Goal: Task Accomplishment & Management: Complete application form

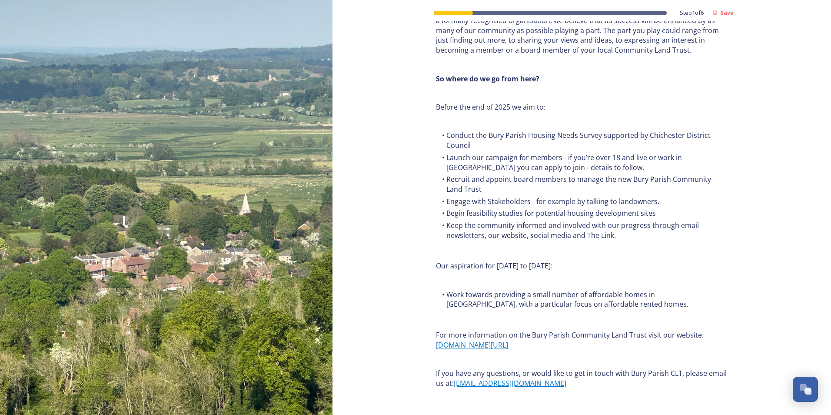
scroll to position [956, 0]
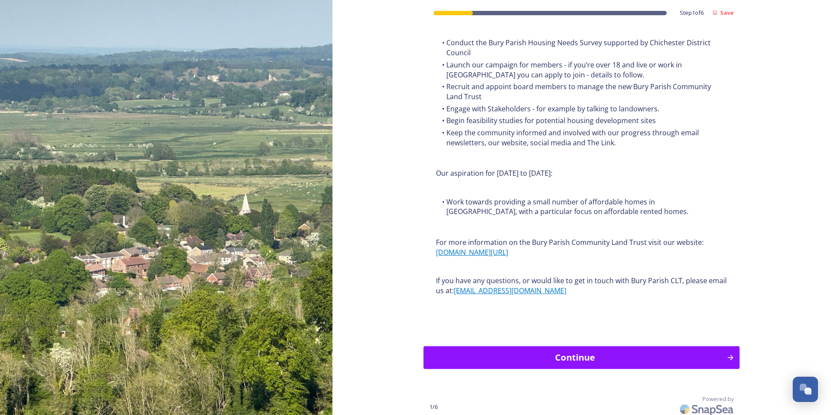
click at [562, 355] on div "Continue" at bounding box center [575, 357] width 294 height 13
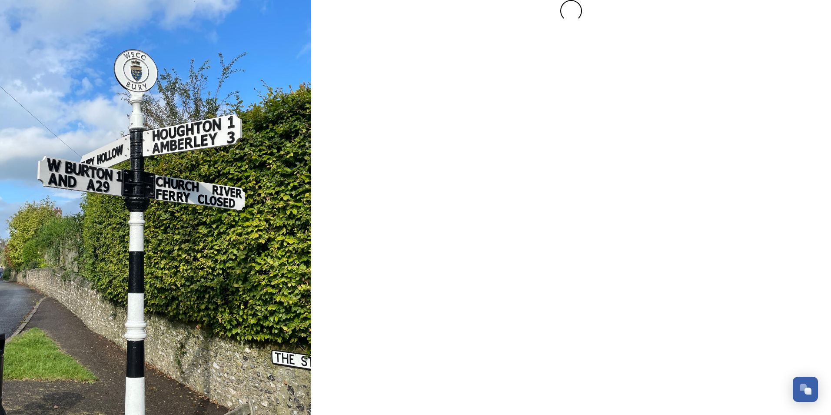
scroll to position [0, 0]
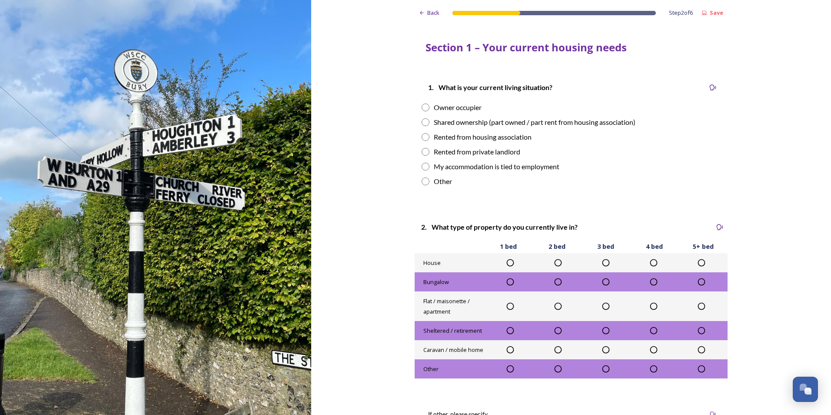
click at [424, 108] on input "radio" at bounding box center [426, 107] width 8 height 8
radio input "true"
click at [602, 262] on icon at bounding box center [605, 262] width 9 height 9
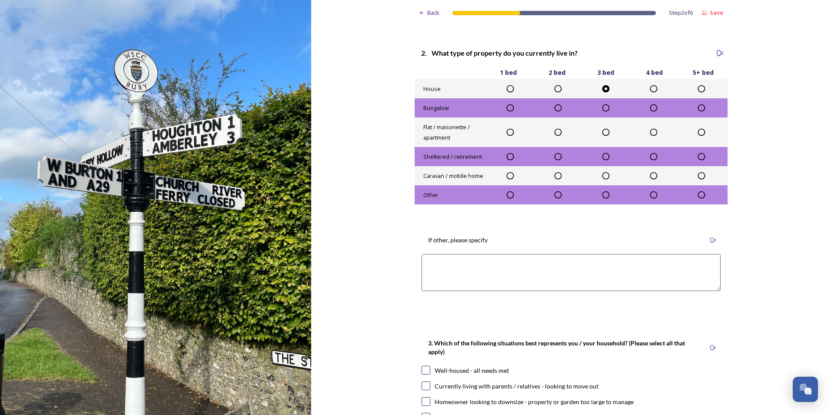
scroll to position [217, 0]
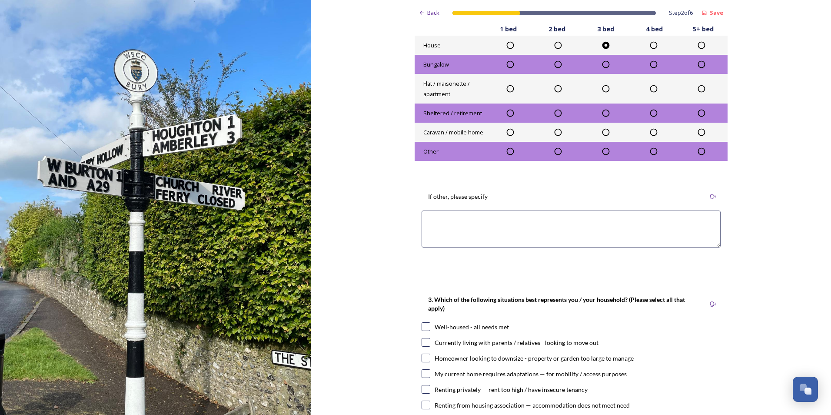
click at [425, 325] on input "checkbox" at bounding box center [426, 326] width 9 height 9
checkbox input "true"
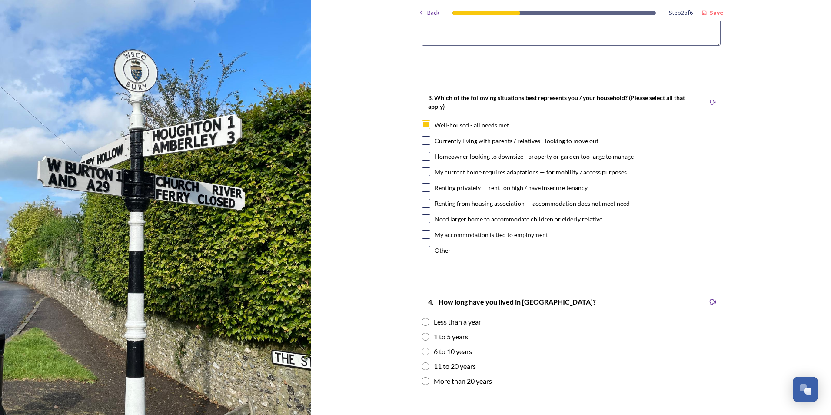
scroll to position [435, 0]
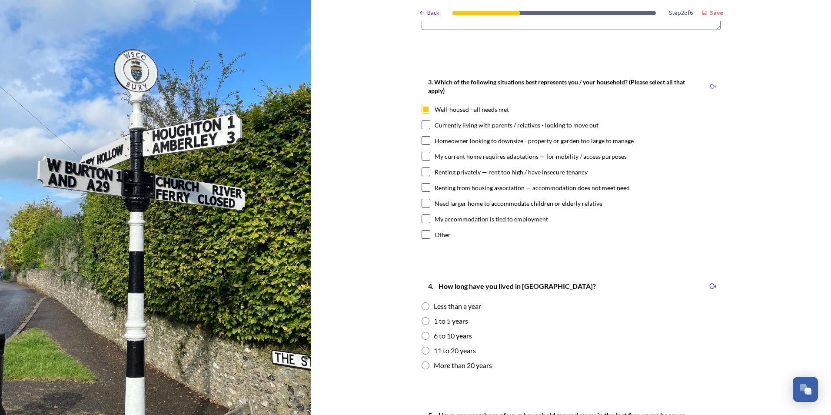
click at [425, 367] on input "radio" at bounding box center [426, 365] width 8 height 8
radio input "true"
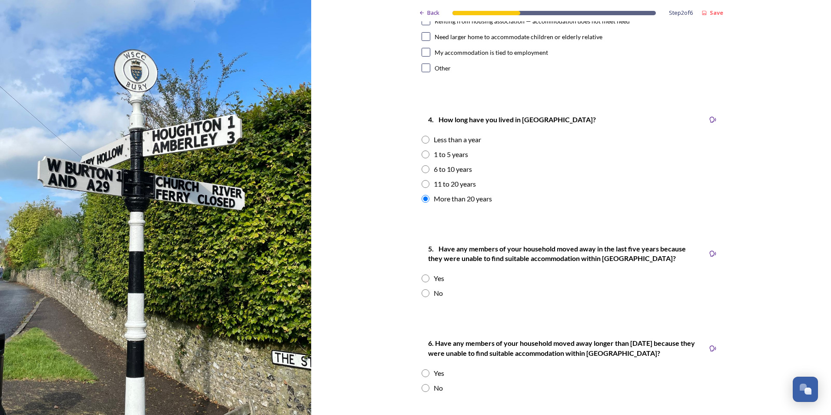
scroll to position [608, 0]
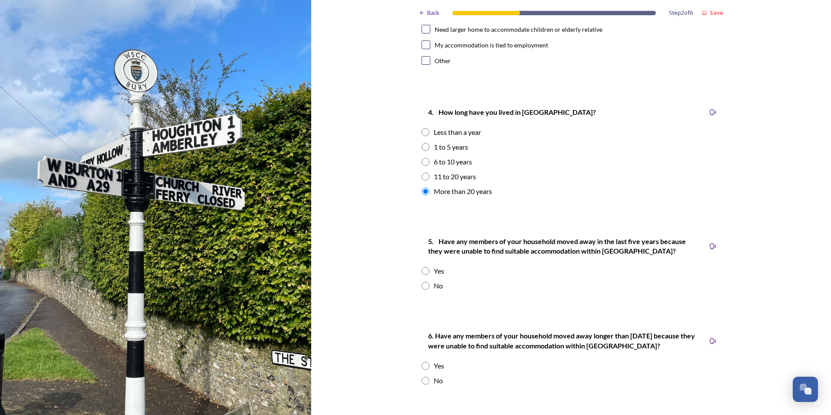
click at [423, 285] on input "radio" at bounding box center [426, 286] width 8 height 8
radio input "true"
click at [422, 380] on input "radio" at bounding box center [426, 380] width 8 height 8
radio input "true"
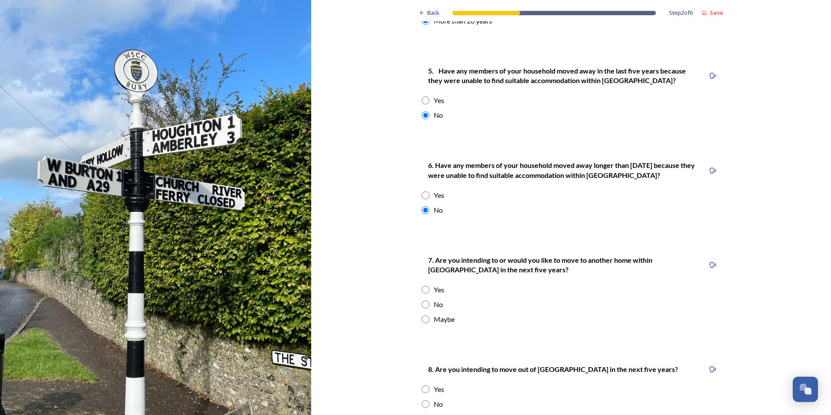
scroll to position [782, 0]
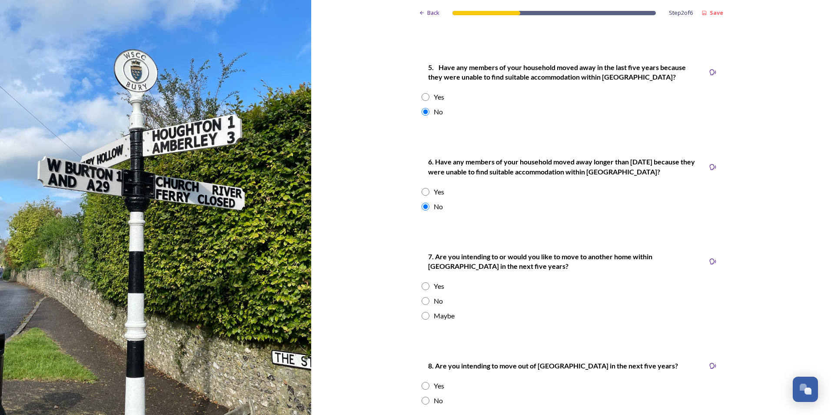
click at [422, 300] on input "radio" at bounding box center [426, 301] width 8 height 8
radio input "true"
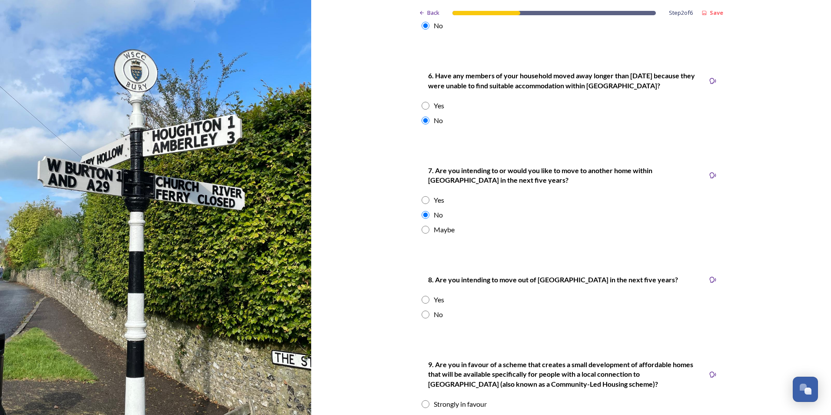
scroll to position [869, 0]
click at [425, 313] on input "radio" at bounding box center [426, 313] width 8 height 8
radio input "true"
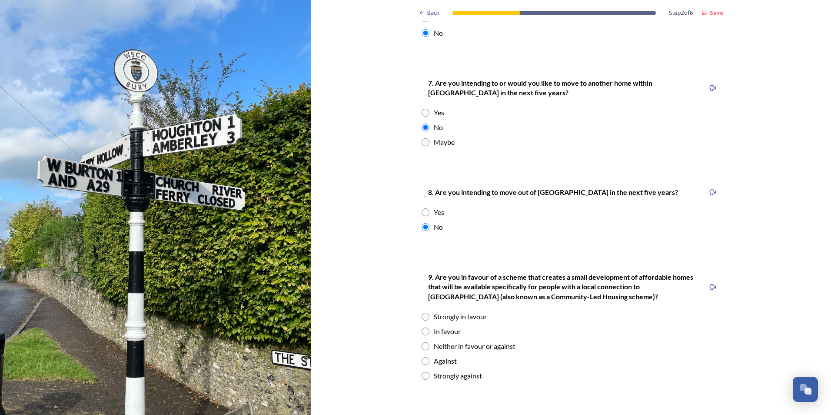
scroll to position [956, 0]
click at [422, 316] on input "radio" at bounding box center [426, 316] width 8 height 8
radio input "true"
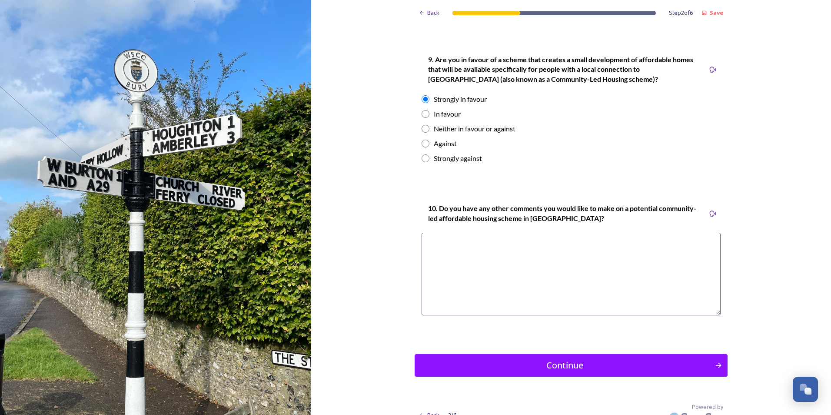
scroll to position [1173, 0]
click at [431, 240] on textarea at bounding box center [571, 273] width 299 height 83
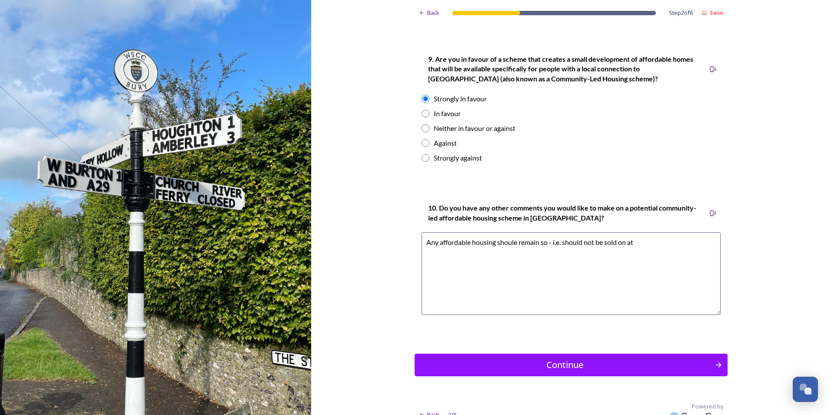
click at [509, 244] on textarea "Any affordable housing shoule remain so - i.e. should not be sold on at" at bounding box center [571, 273] width 299 height 83
click at [512, 240] on textarea "Any affordable housing shoule remain so - i.e. should not be sold on at" at bounding box center [571, 273] width 299 height 83
click at [637, 241] on textarea "Any affordable housing should remain so - i.e. should not be sold on at" at bounding box center [571, 273] width 299 height 83
click at [701, 242] on textarea "Any affordable housing should remain so - i.e. should not be sold on at a profi…" at bounding box center [571, 273] width 299 height 83
type textarea "Any affordable housing should remain so - i.e. should not be sold on at a profi…"
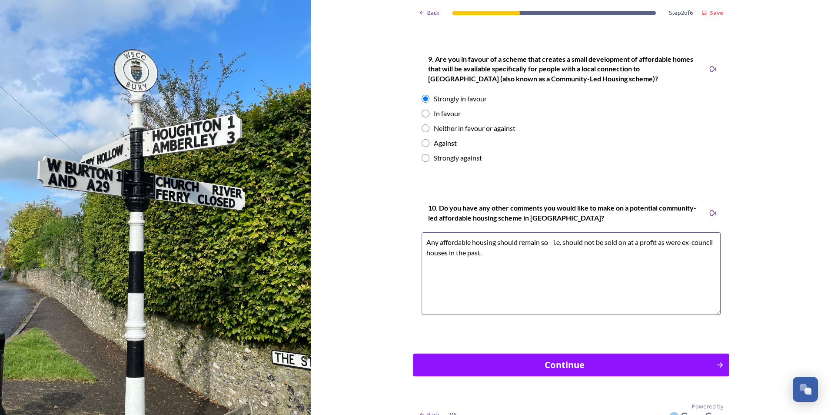
click at [591, 368] on div "Continue" at bounding box center [565, 364] width 294 height 13
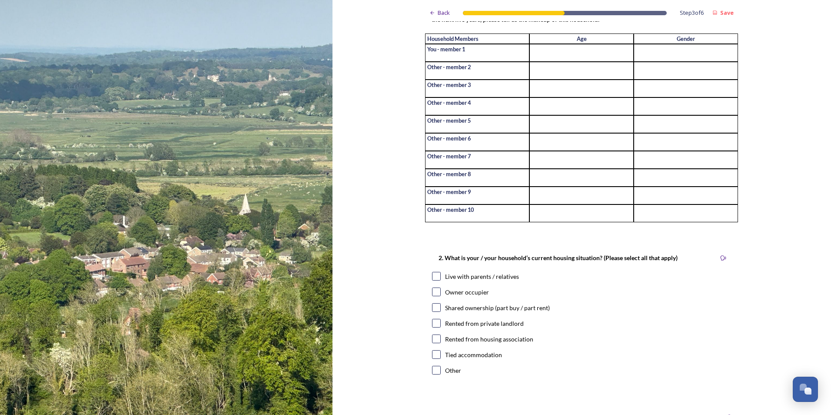
scroll to position [87, 0]
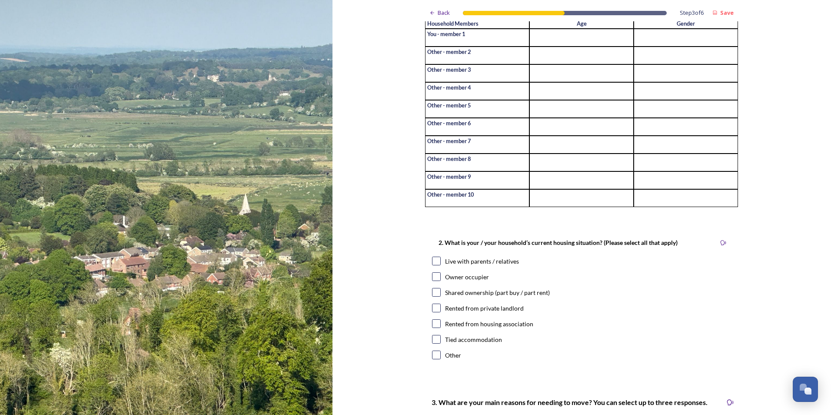
click at [437, 281] on input "checkbox" at bounding box center [436, 276] width 9 height 9
checkbox input "true"
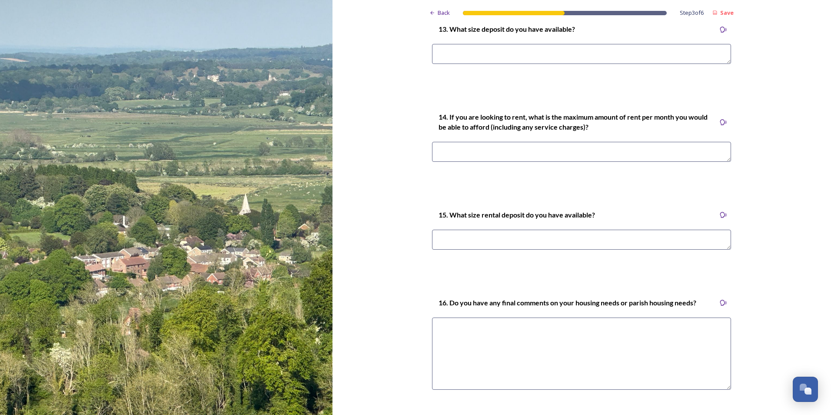
scroll to position [2485, 0]
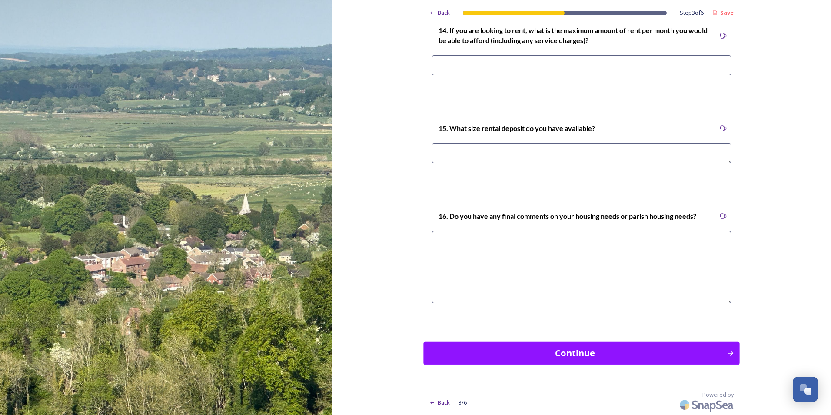
click at [535, 342] on button "Continue" at bounding box center [582, 352] width 316 height 23
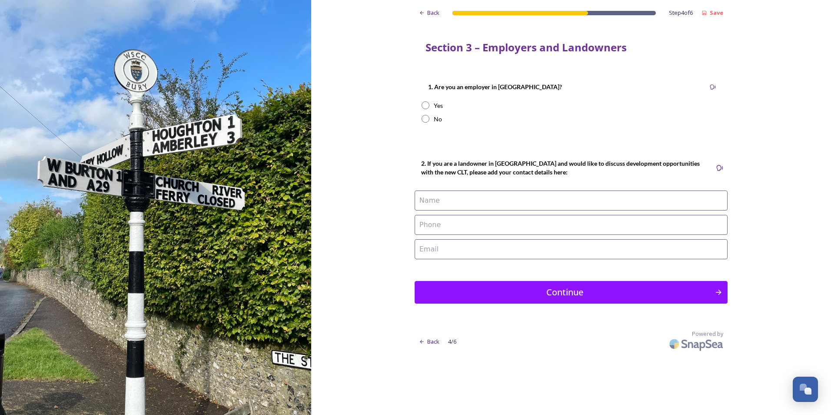
click at [425, 120] on input "radio" at bounding box center [426, 119] width 8 height 8
radio input "true"
click at [545, 291] on div "Continue" at bounding box center [565, 292] width 294 height 13
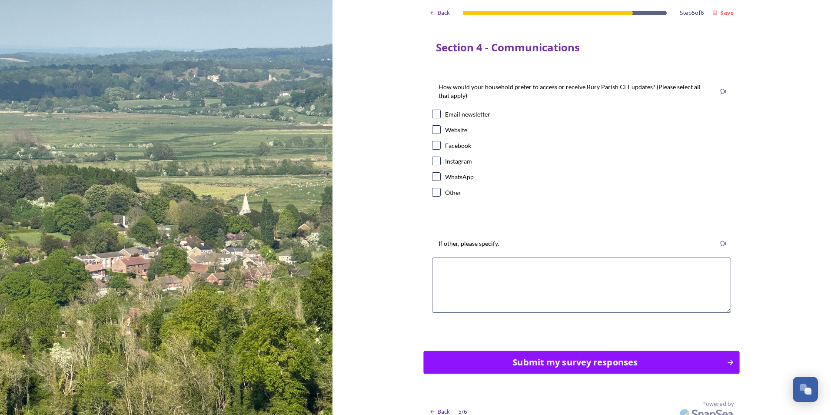
click at [553, 362] on div "Submit my survey responses" at bounding box center [575, 361] width 294 height 13
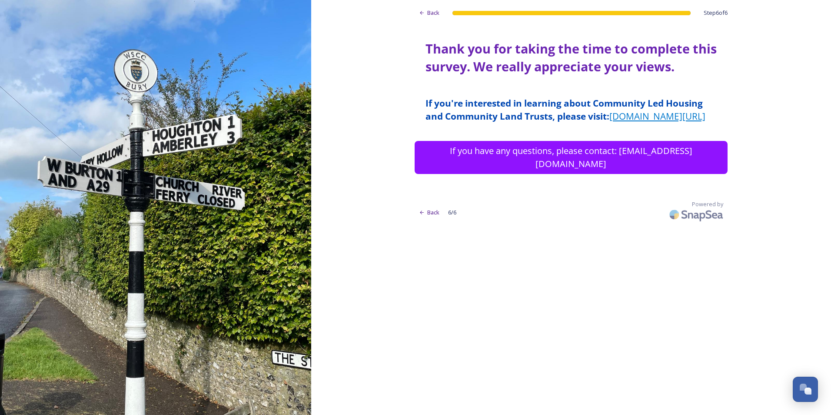
click at [155, 110] on img at bounding box center [155, 207] width 311 height 415
